Goal: Information Seeking & Learning: Check status

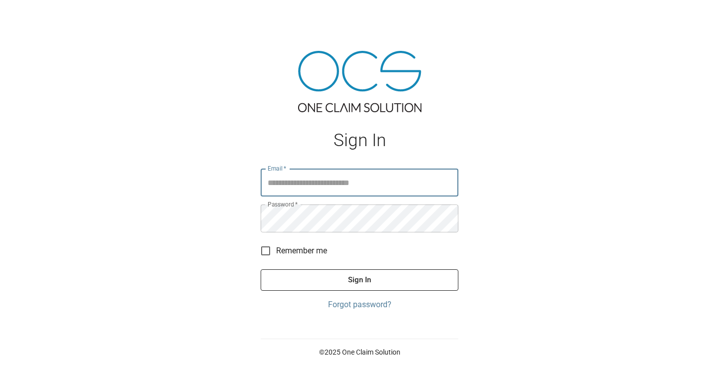
type input "**********"
click at [285, 189] on input "**********" at bounding box center [360, 183] width 198 height 28
click at [238, 285] on div "**********" at bounding box center [359, 194] width 719 height 388
click at [305, 283] on button "Sign In" at bounding box center [360, 280] width 198 height 21
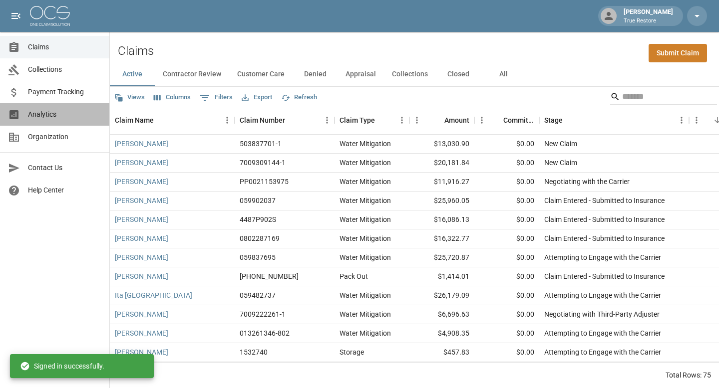
click at [52, 115] on span "Analytics" at bounding box center [64, 114] width 73 height 10
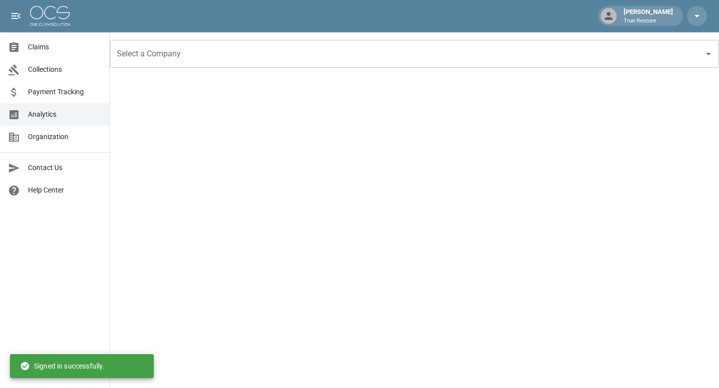
click at [554, 44] on input "Select a Company" at bounding box center [406, 53] width 585 height 19
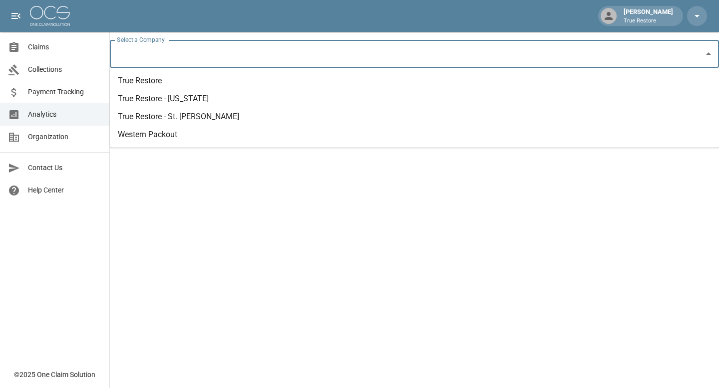
click at [197, 87] on li "True Restore" at bounding box center [414, 81] width 609 height 18
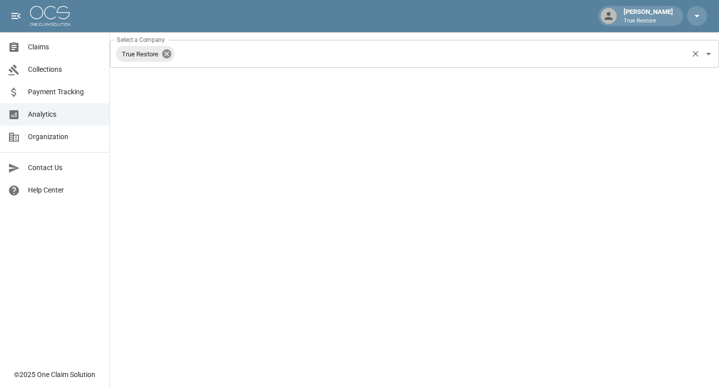
click at [170, 57] on icon at bounding box center [166, 53] width 9 height 9
click at [229, 57] on input "Select a Company" at bounding box center [406, 53] width 585 height 19
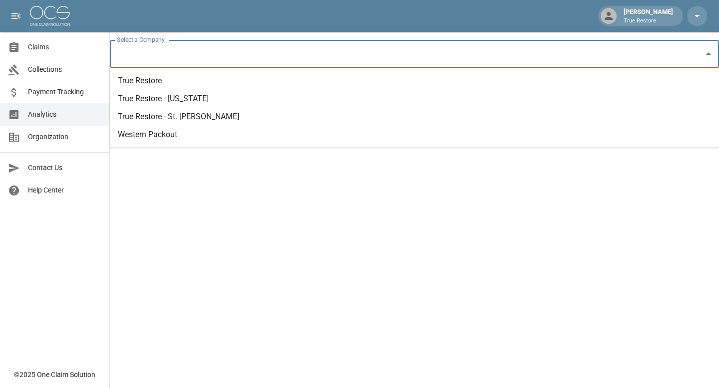
click at [186, 84] on li "True Restore" at bounding box center [414, 81] width 609 height 18
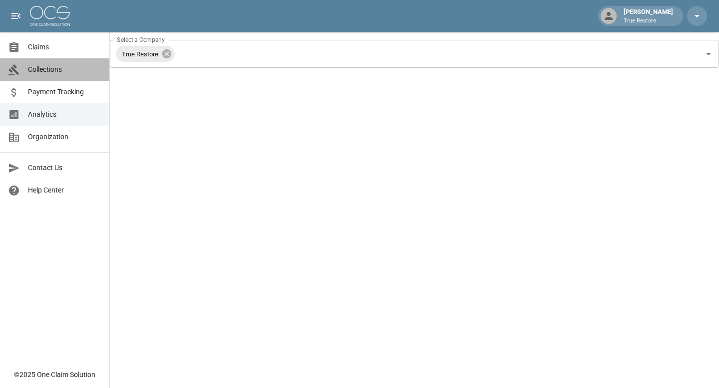
click at [58, 75] on link "Collections" at bounding box center [54, 69] width 109 height 22
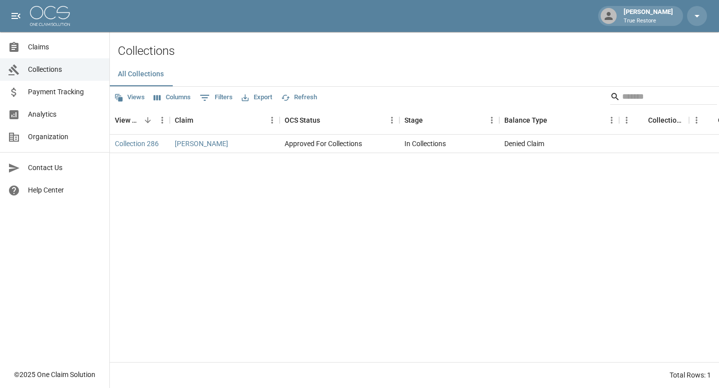
click at [60, 91] on span "Payment Tracking" at bounding box center [64, 92] width 73 height 10
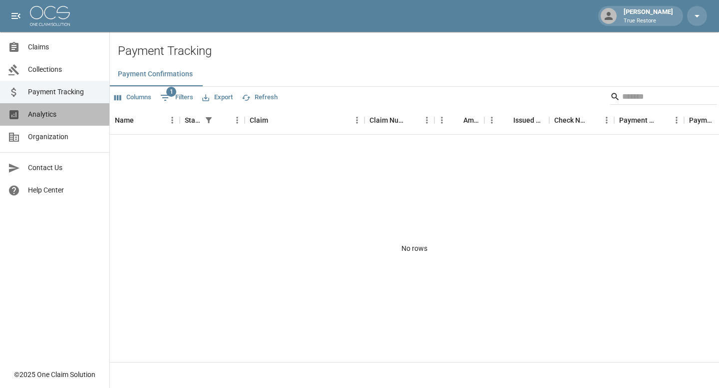
click at [58, 117] on span "Analytics" at bounding box center [64, 114] width 73 height 10
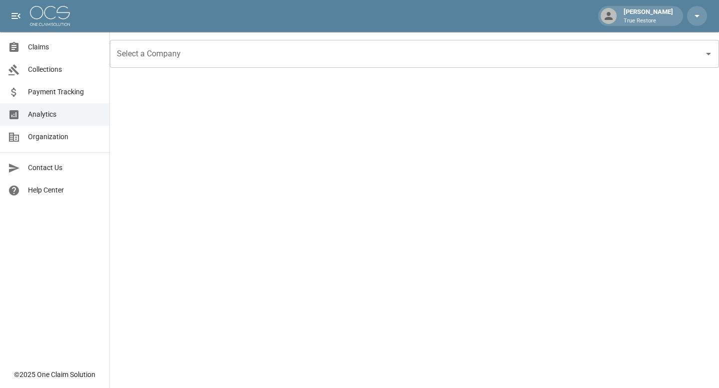
click at [60, 54] on link "Claims" at bounding box center [54, 47] width 109 height 22
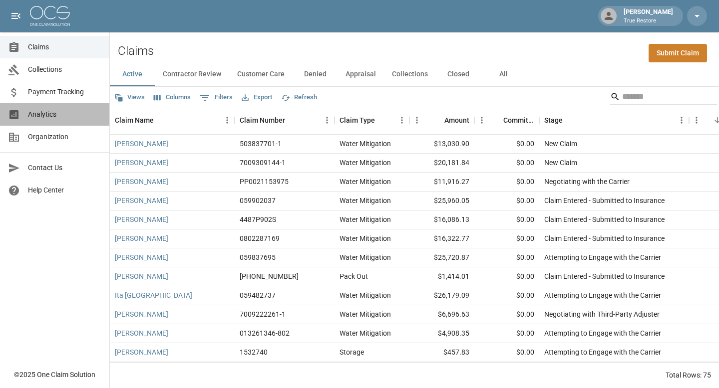
click at [63, 113] on span "Analytics" at bounding box center [64, 114] width 73 height 10
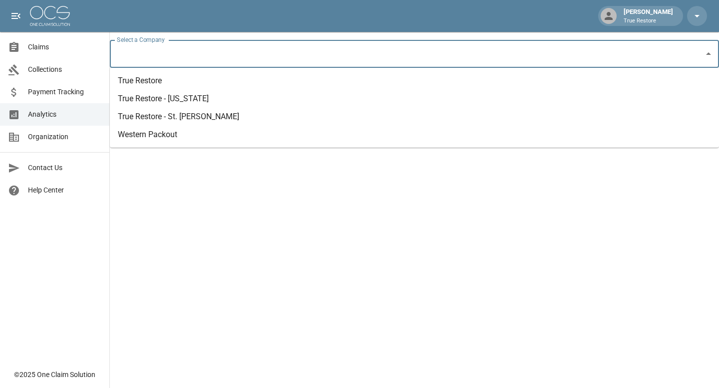
click at [237, 51] on input "Select a Company" at bounding box center [406, 53] width 585 height 19
click at [189, 112] on li "True Restore - St. [PERSON_NAME]" at bounding box center [414, 117] width 609 height 18
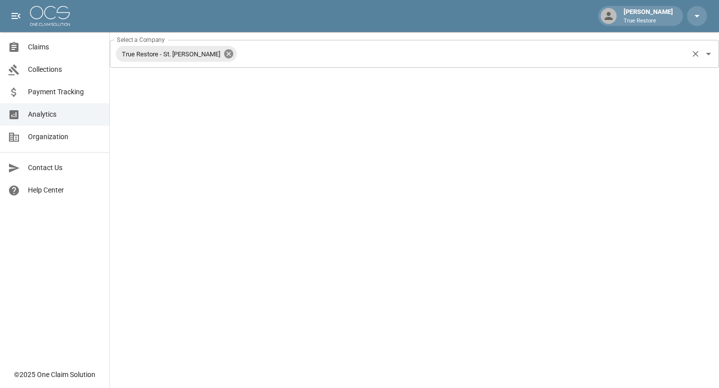
click at [223, 57] on icon at bounding box center [228, 53] width 11 height 11
click at [225, 57] on input "Select a Company" at bounding box center [406, 53] width 585 height 19
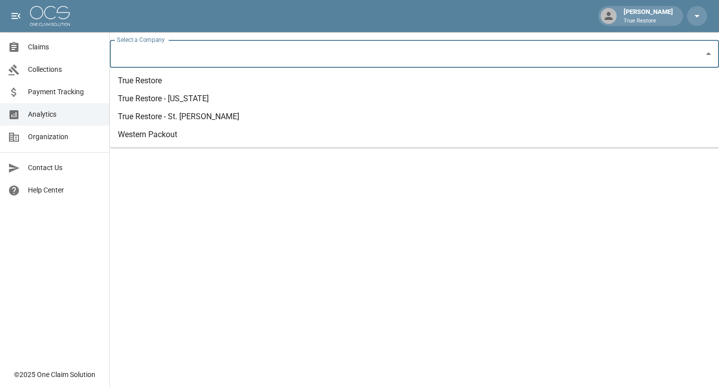
click at [185, 102] on li "True Restore - [US_STATE]" at bounding box center [414, 99] width 609 height 18
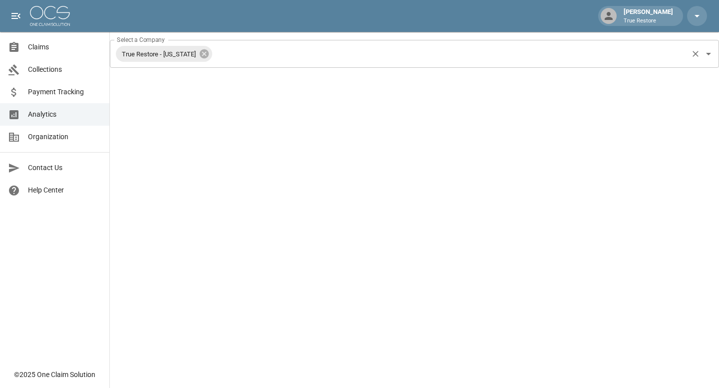
click at [193, 46] on div "True Restore - [US_STATE]" at bounding box center [164, 54] width 96 height 16
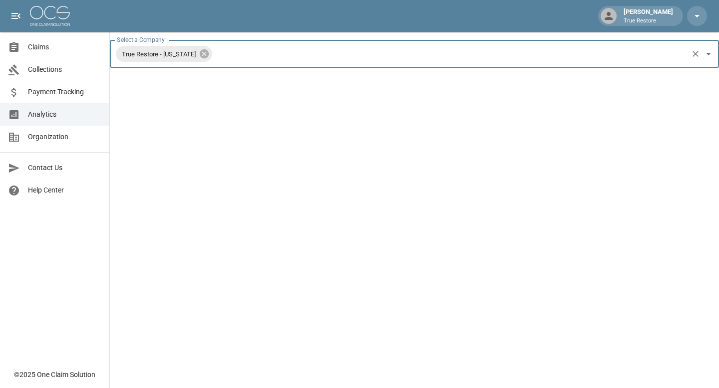
click at [229, 54] on input "Select a Company" at bounding box center [450, 53] width 473 height 19
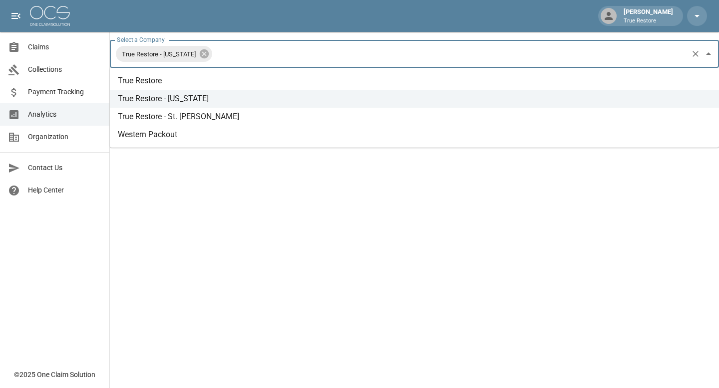
click at [191, 117] on li "True Restore - St. [PERSON_NAME]" at bounding box center [414, 117] width 609 height 18
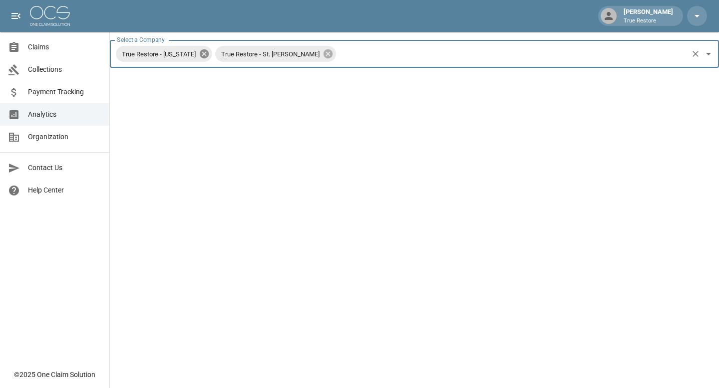
click at [200, 53] on icon at bounding box center [204, 53] width 9 height 9
